Goal: Information Seeking & Learning: Learn about a topic

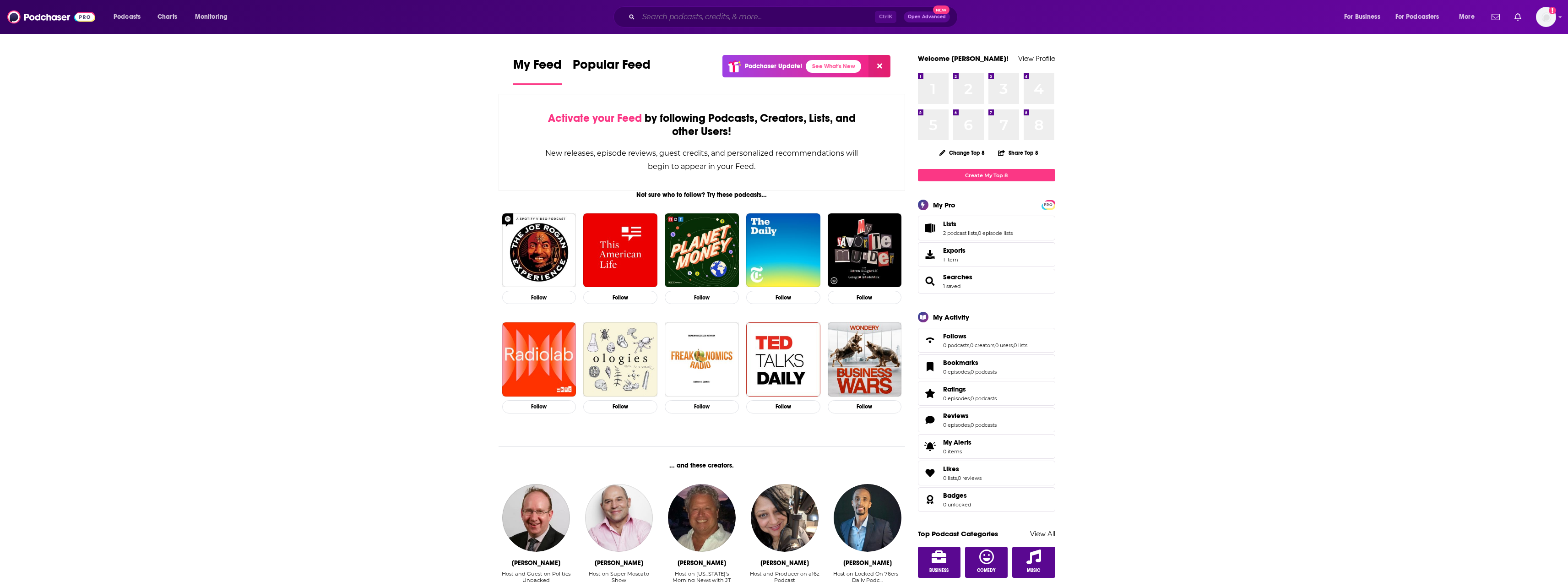
click at [713, 18] on input "Search podcasts, credits, & more..." at bounding box center [756, 17] width 236 height 15
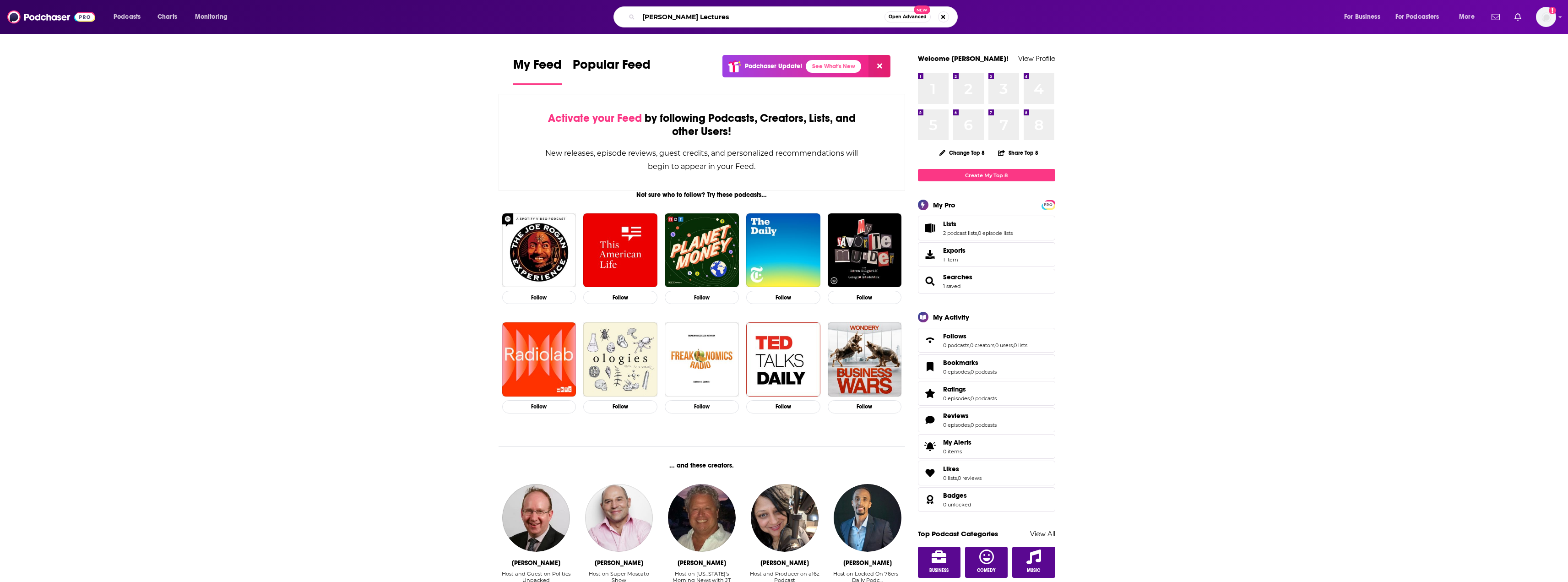
type input "[PERSON_NAME] Lectures"
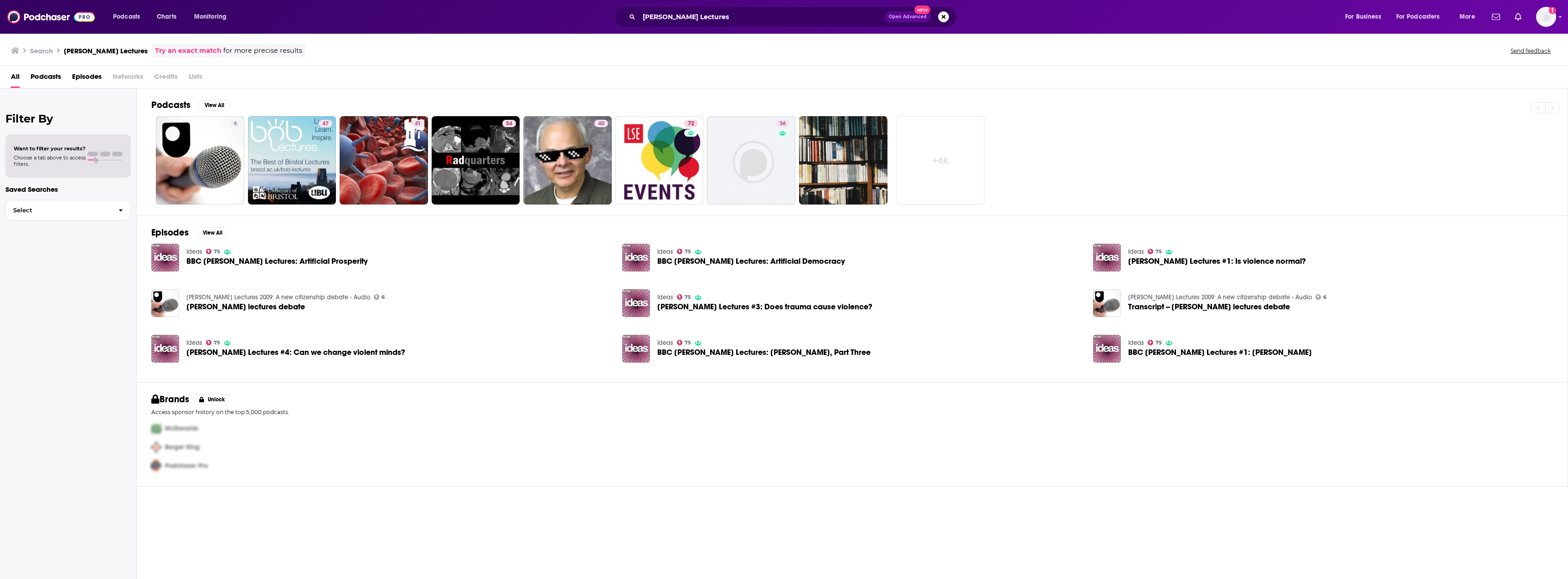
click at [216, 263] on span "BBC [PERSON_NAME] Lectures: Artificial Prosperity" at bounding box center [277, 261] width 181 height 7
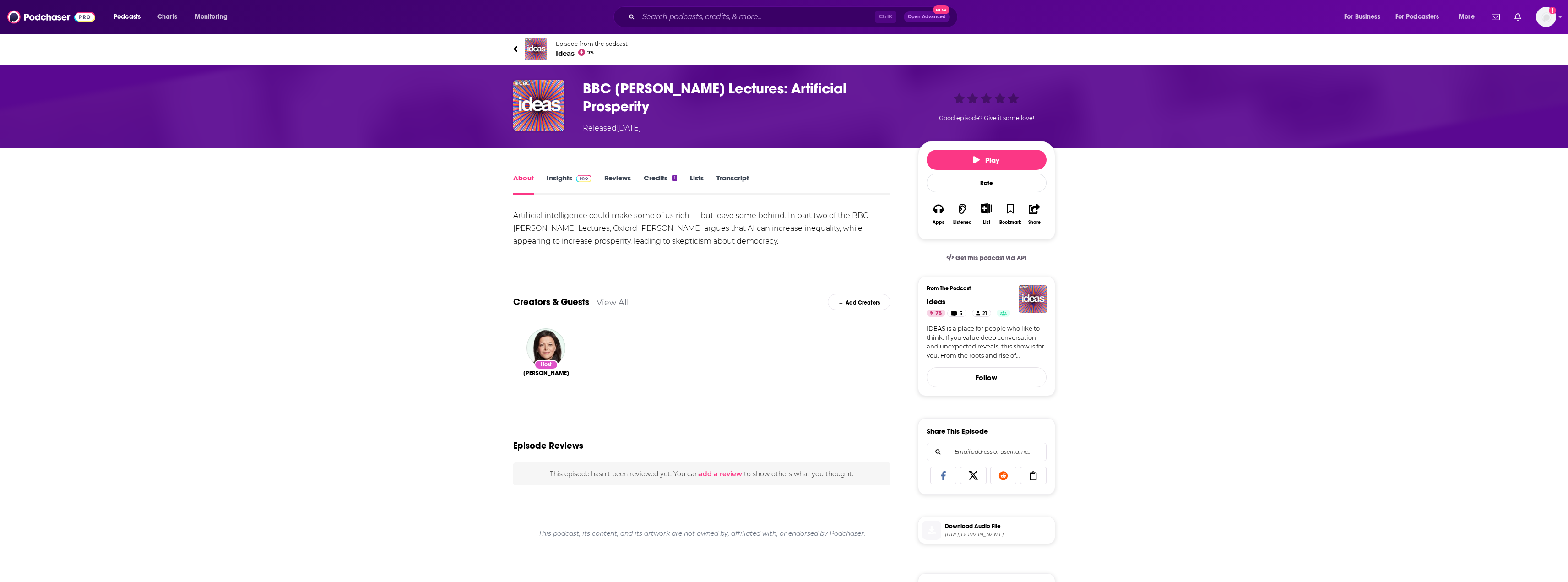
click at [566, 180] on link "Insights" at bounding box center [569, 184] width 45 height 21
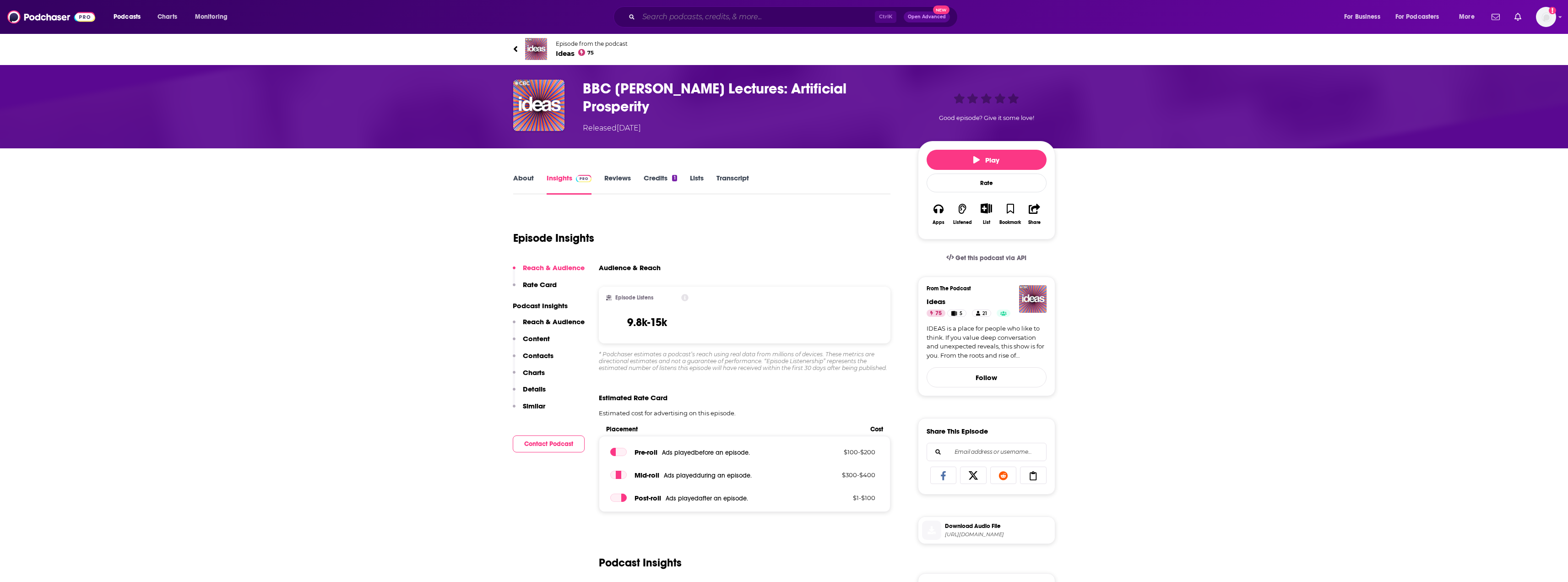
click at [699, 21] on input "Search podcasts, credits, & more..." at bounding box center [756, 17] width 236 height 15
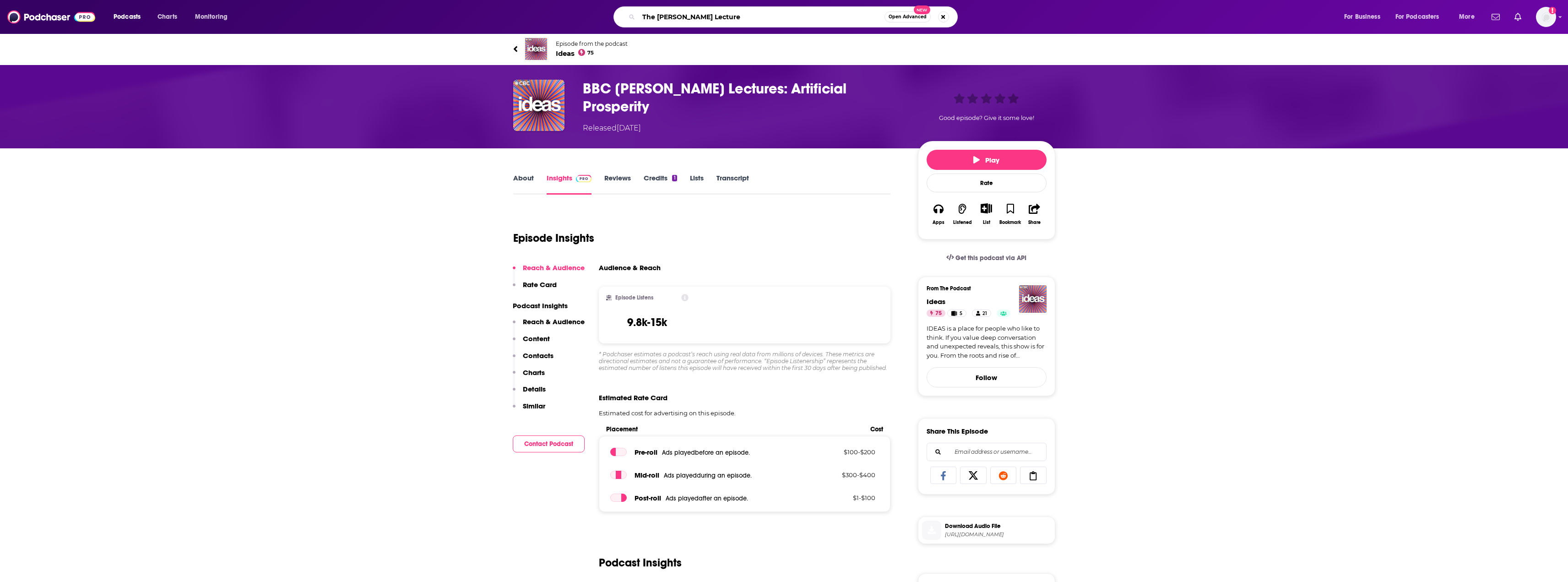
type input "The [PERSON_NAME] Lectures"
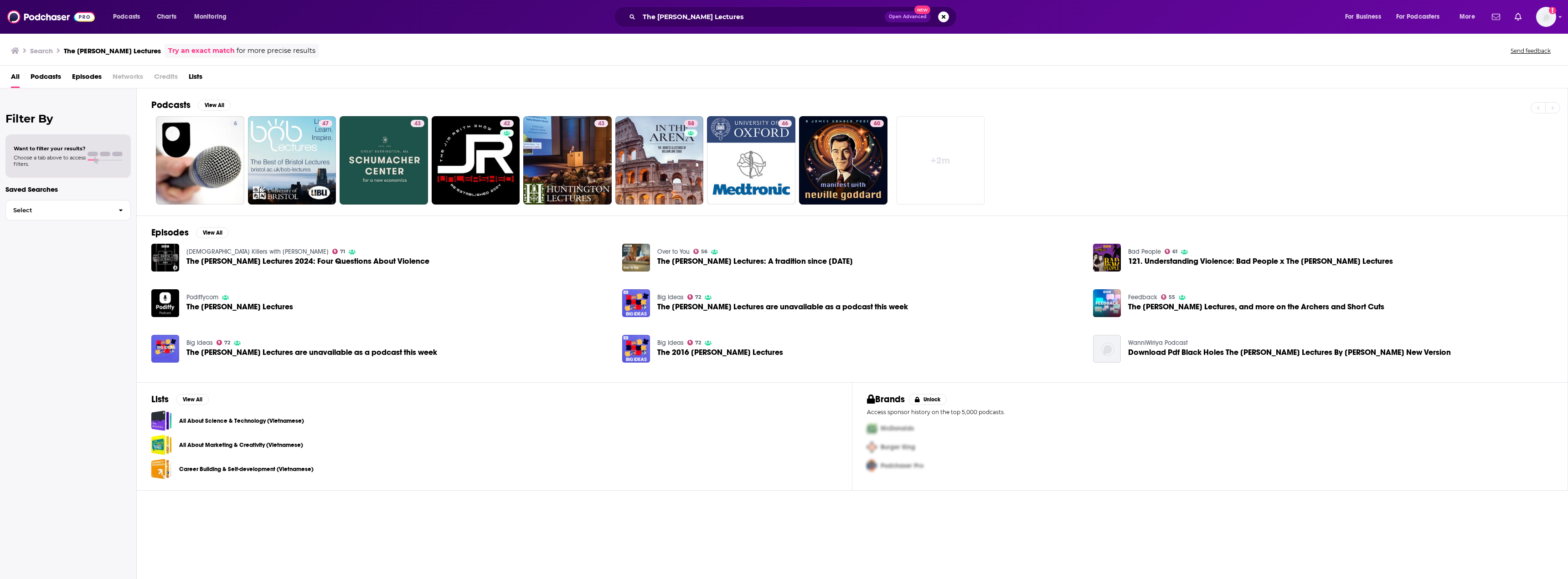
click at [702, 258] on span "The [PERSON_NAME] Lectures: A tradition since [DATE]" at bounding box center [755, 261] width 196 height 7
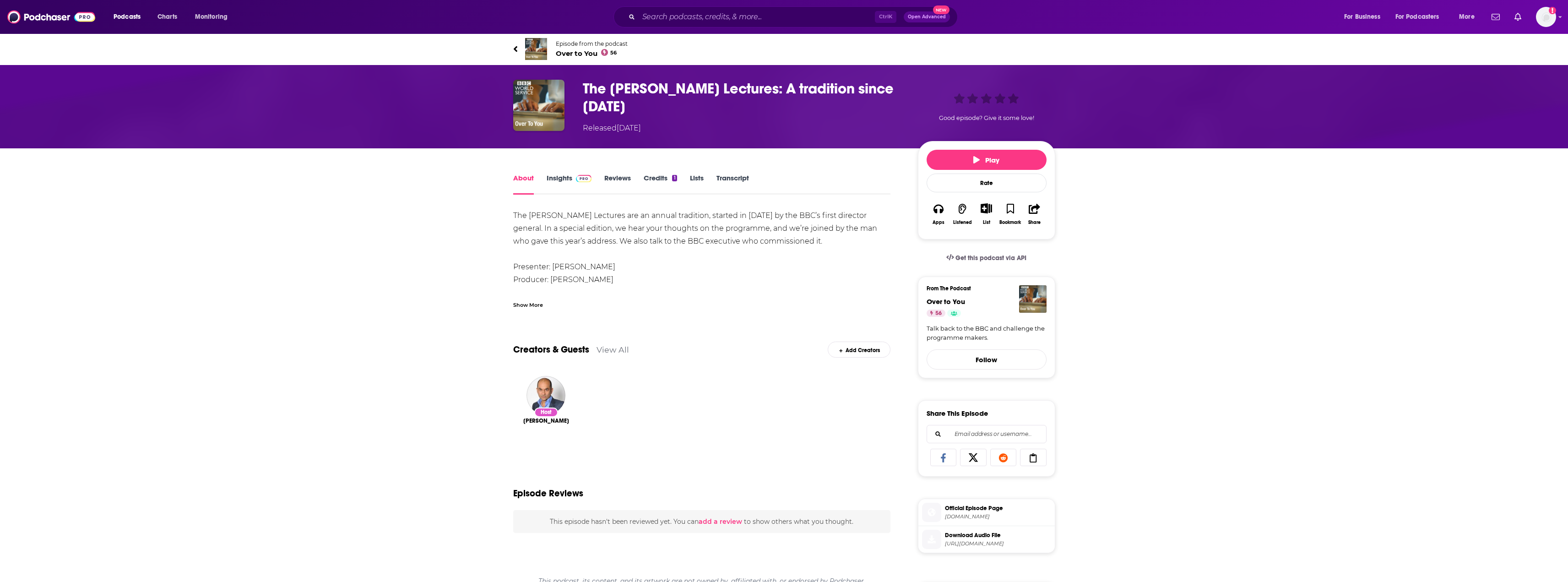
click at [560, 168] on div "About Insights Reviews Credits 1 Lists Transcript The [PERSON_NAME] Lectures ar…" at bounding box center [784, 497] width 542 height 700
drag, startPoint x: 560, startPoint y: 168, endPoint x: 556, endPoint y: 170, distance: 4.5
click at [556, 170] on div "About Insights Reviews Credits 1 Lists Transcript The [PERSON_NAME] Lectures ar…" at bounding box center [784, 497] width 542 height 700
click at [550, 177] on link "Insights" at bounding box center [569, 184] width 45 height 21
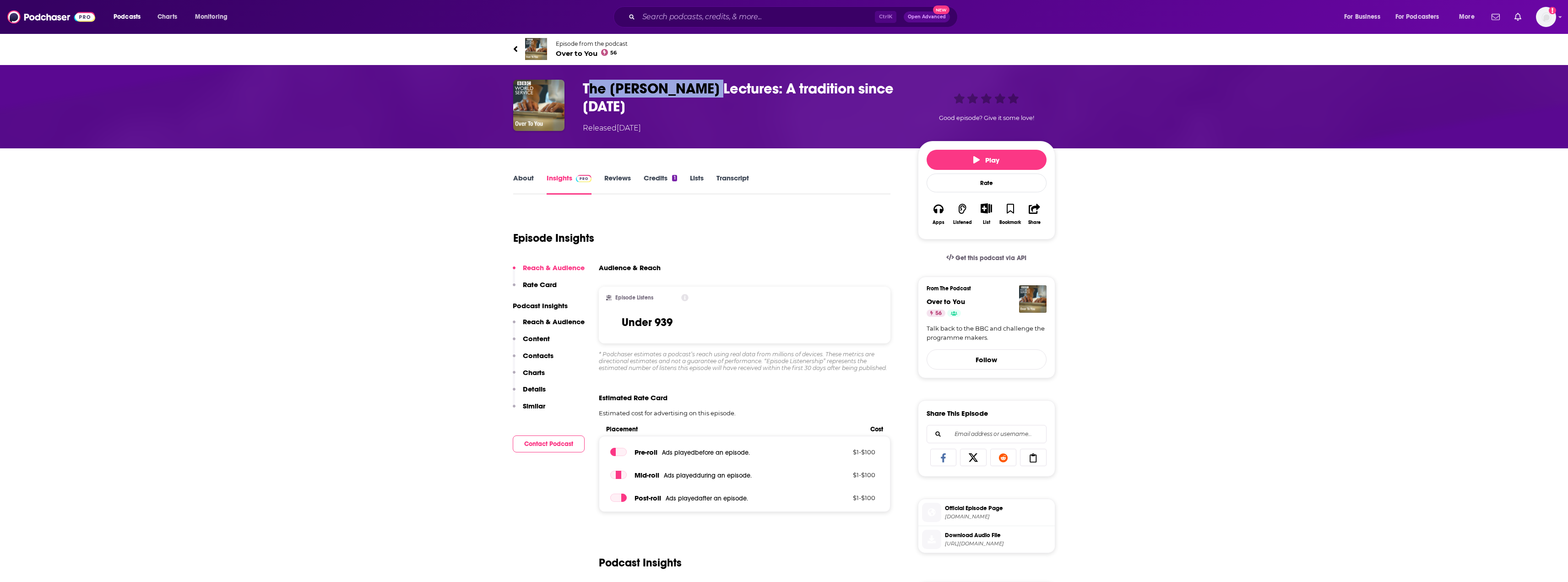
drag, startPoint x: 586, startPoint y: 86, endPoint x: 704, endPoint y: 82, distance: 118.1
click at [704, 82] on h3 "The [PERSON_NAME] Lectures: A tradition since [DATE]" at bounding box center [743, 97] width 321 height 36
click at [705, 88] on h3 "The [PERSON_NAME] Lectures: A tradition since [DATE]" at bounding box center [743, 97] width 321 height 36
drag, startPoint x: 707, startPoint y: 88, endPoint x: 570, endPoint y: 100, distance: 137.5
click at [570, 100] on div "The [PERSON_NAME] Lectures: A tradition since [DATE] Released [DATE] Good episo…" at bounding box center [784, 107] width 542 height 54
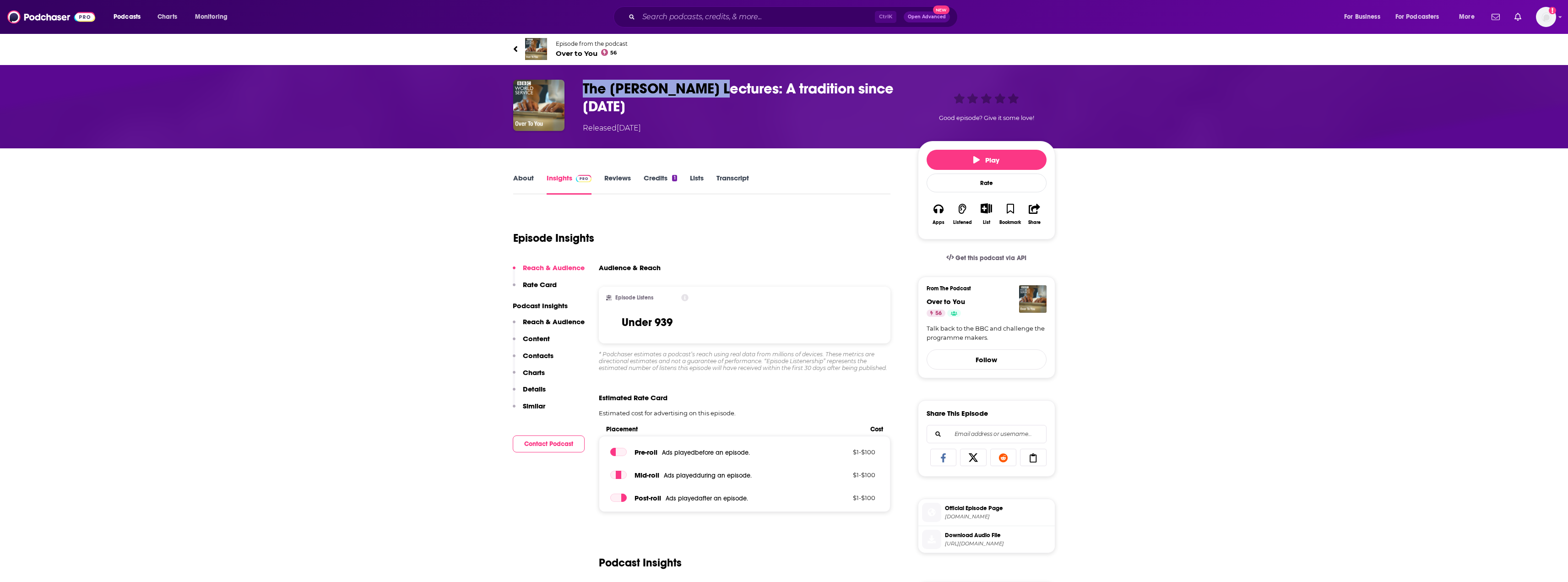
copy div "The [PERSON_NAME] Lectures:"
click at [679, 13] on input "Search podcasts, credits, & more..." at bounding box center [756, 17] width 236 height 15
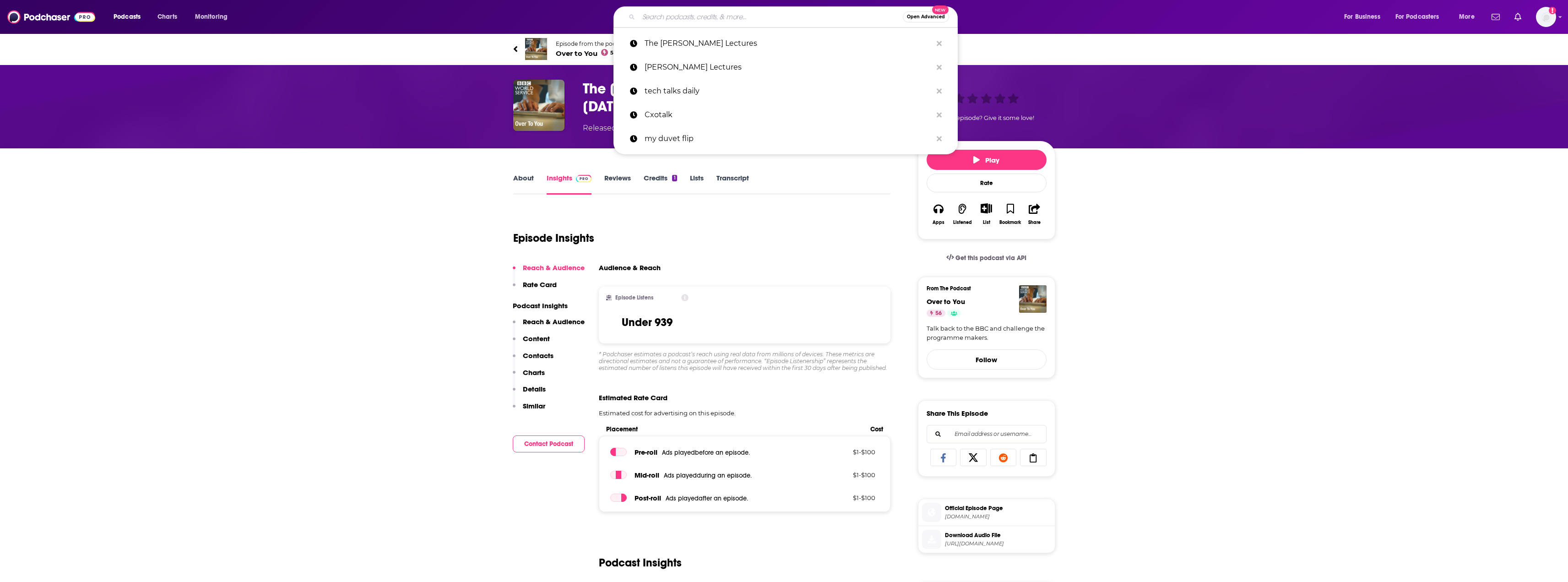
paste input "The [PERSON_NAME] Lectures:"
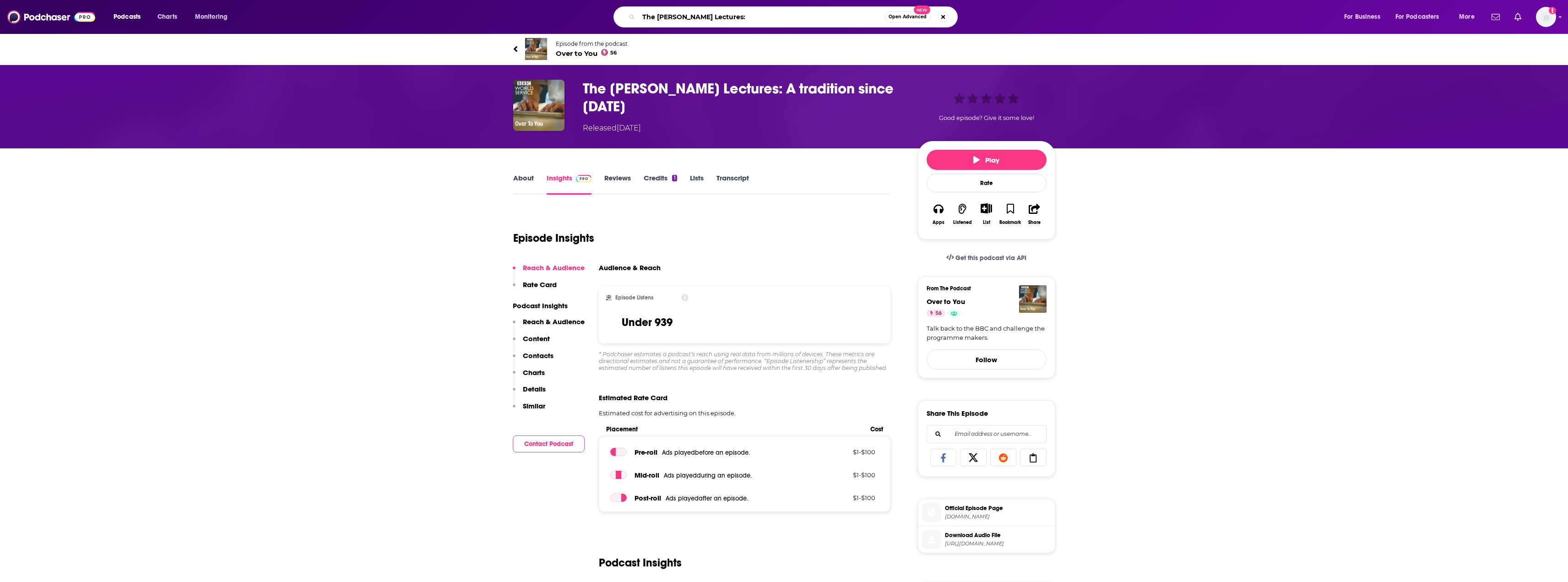
type input "The [PERSON_NAME] Lectures"
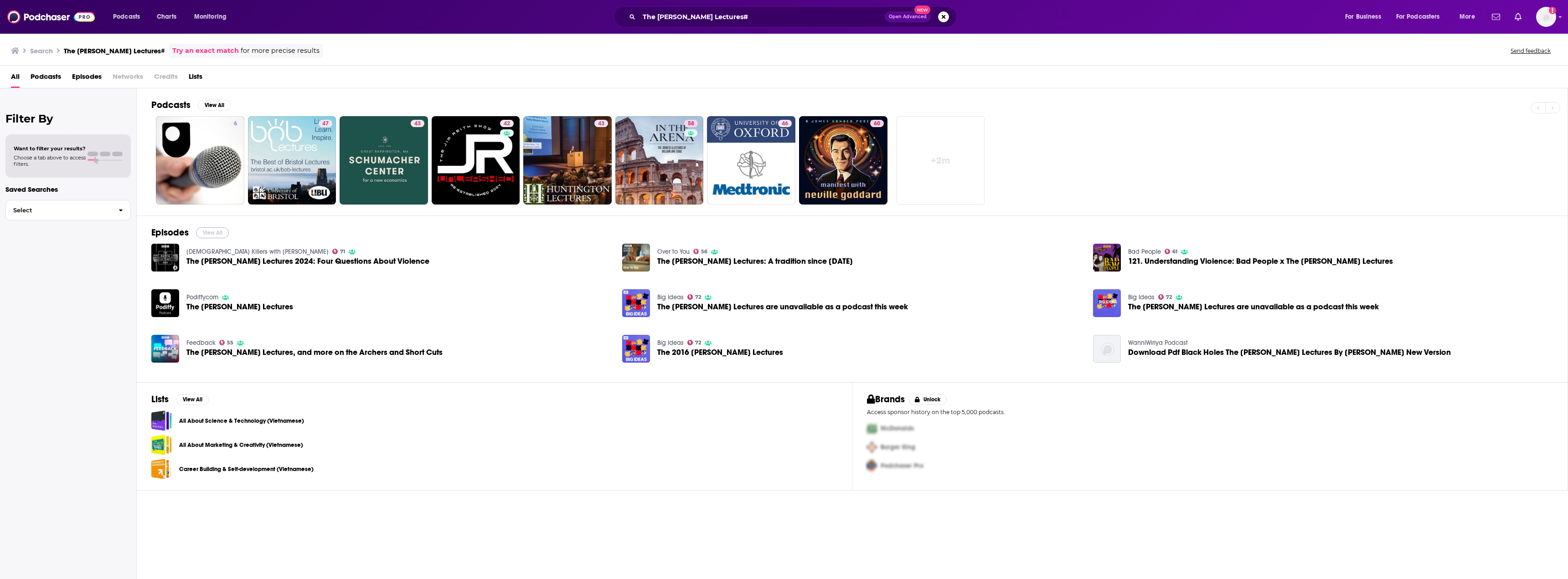
click at [207, 231] on button "View All" at bounding box center [212, 233] width 33 height 11
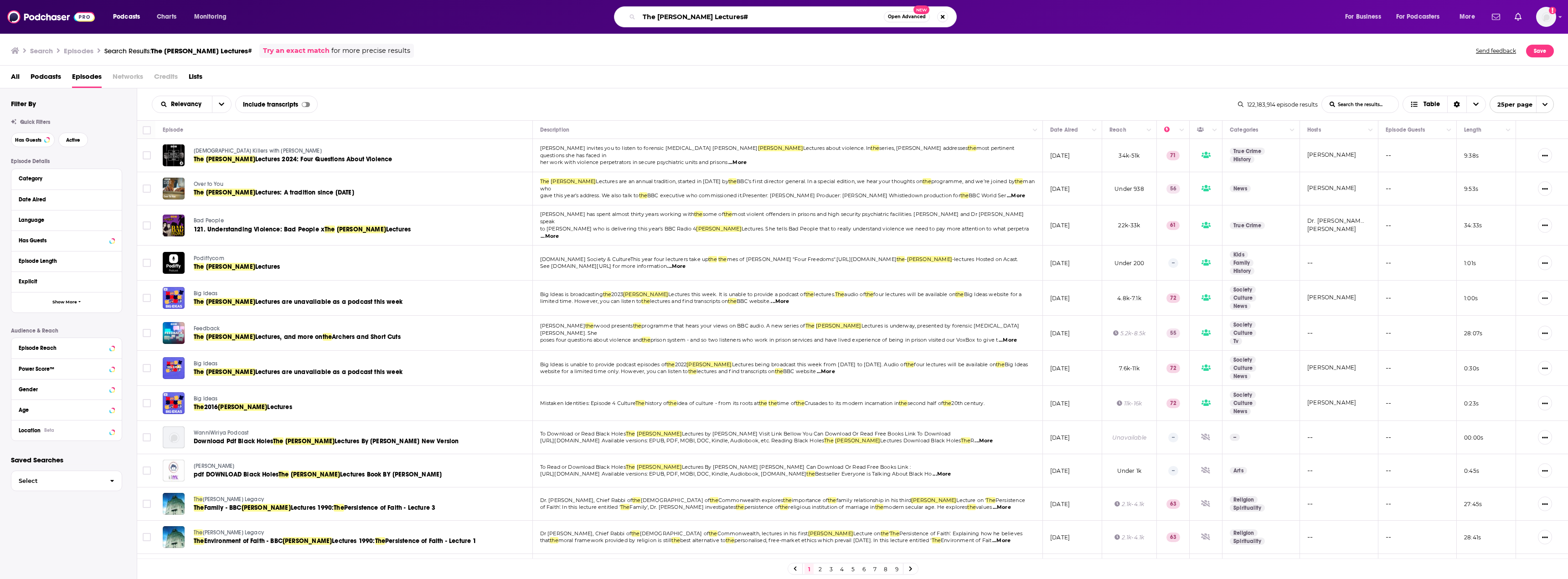
click at [710, 21] on input "The [PERSON_NAME] Lectures#" at bounding box center [761, 16] width 244 height 15
type input "The [PERSON_NAME] Lectures"
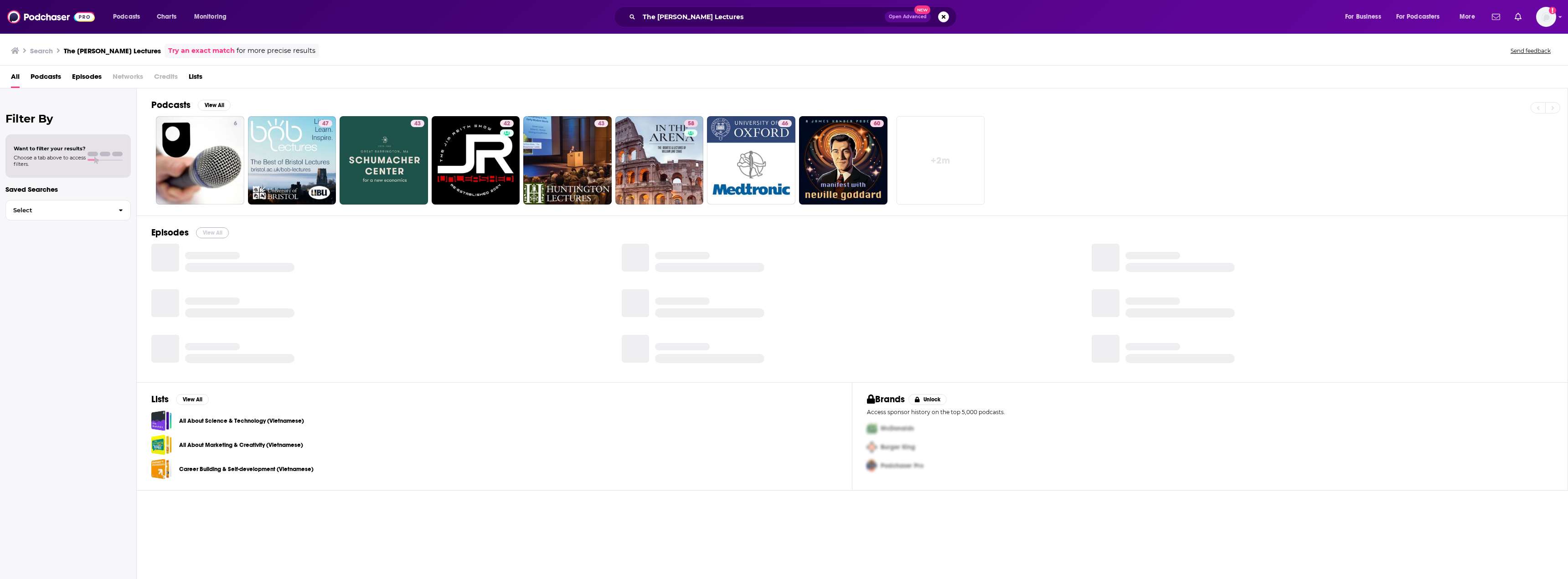
click at [211, 236] on button "View All" at bounding box center [212, 233] width 33 height 11
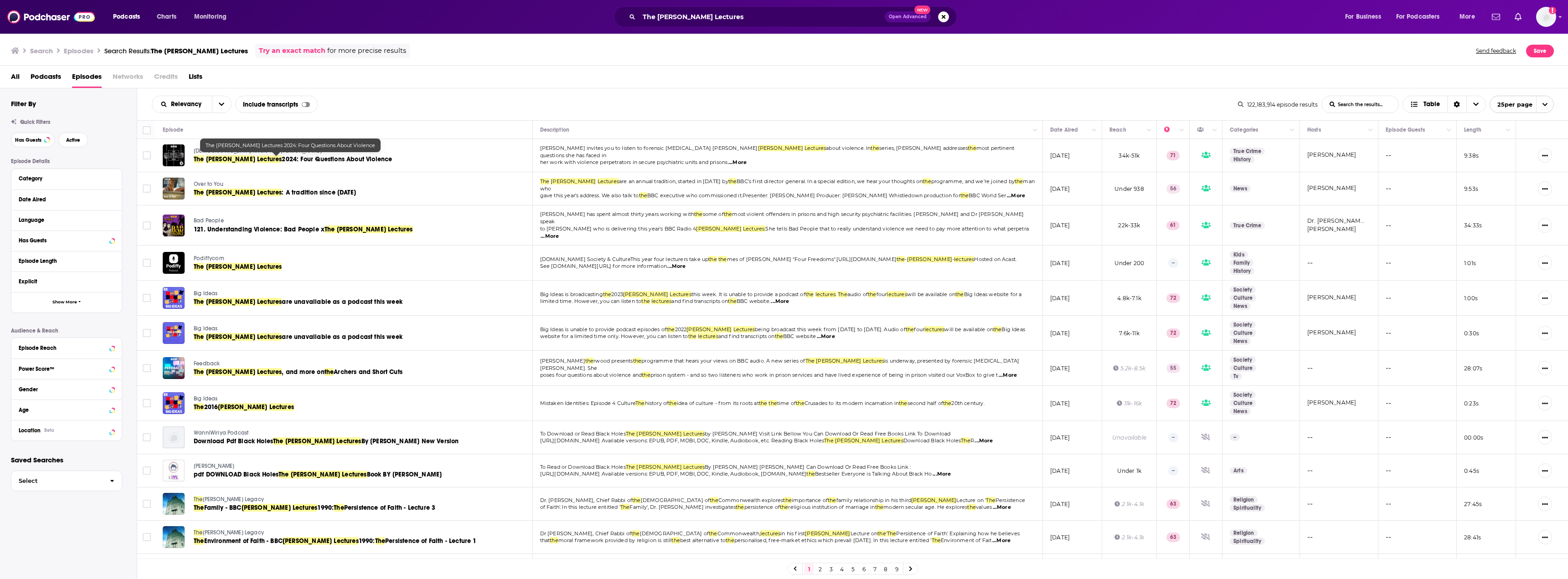
click at [282, 156] on span "2024: Four Questions About Violence" at bounding box center [337, 159] width 111 height 7
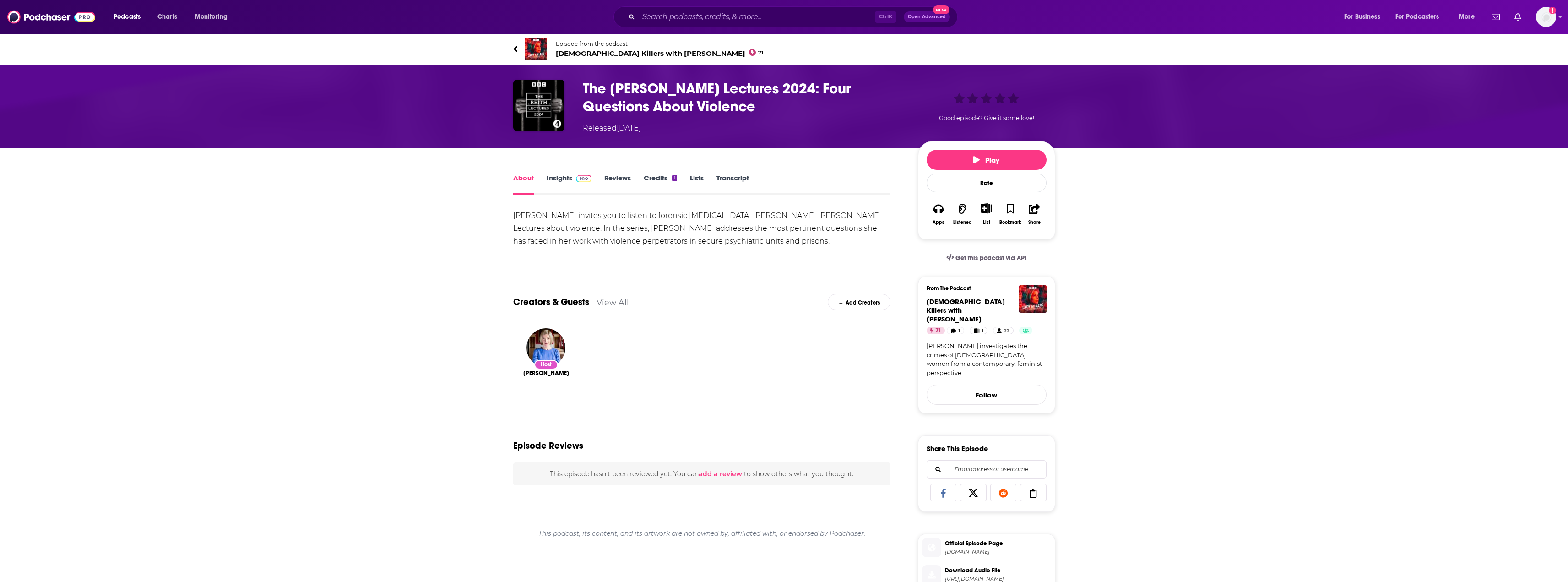
click at [581, 180] on img at bounding box center [584, 178] width 16 height 7
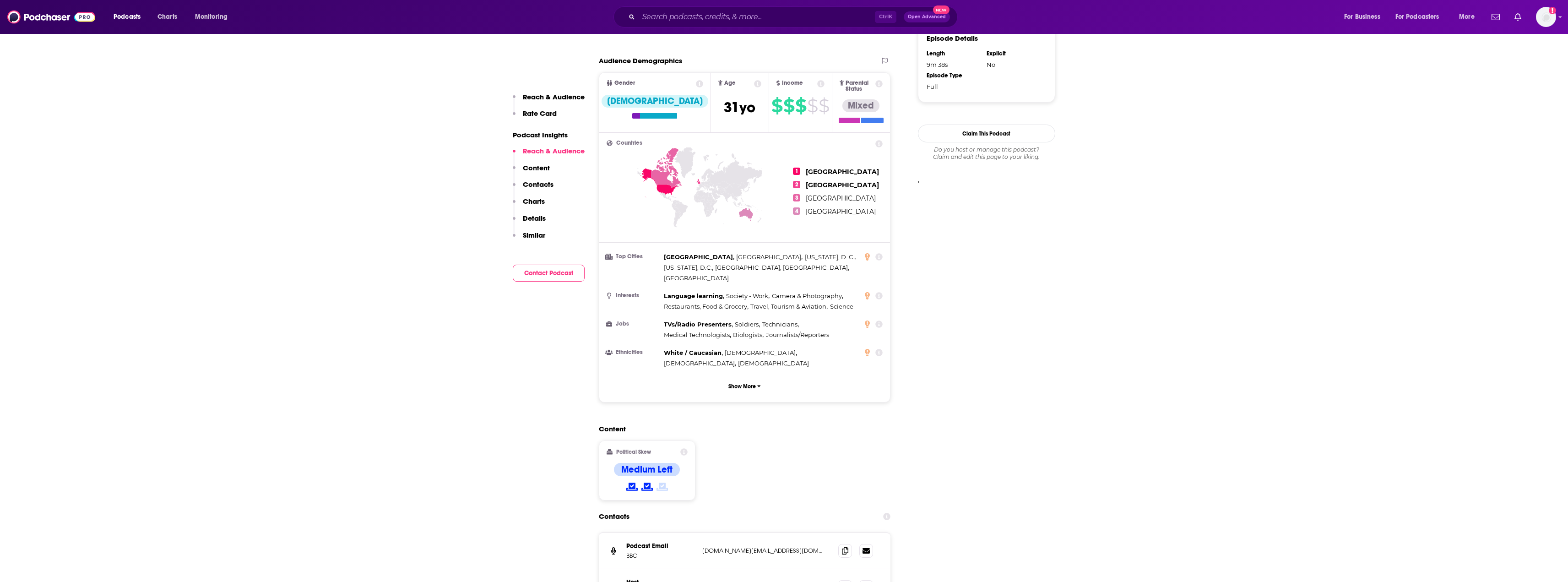
scroll to position [687, 0]
